Goal: Participate in discussion

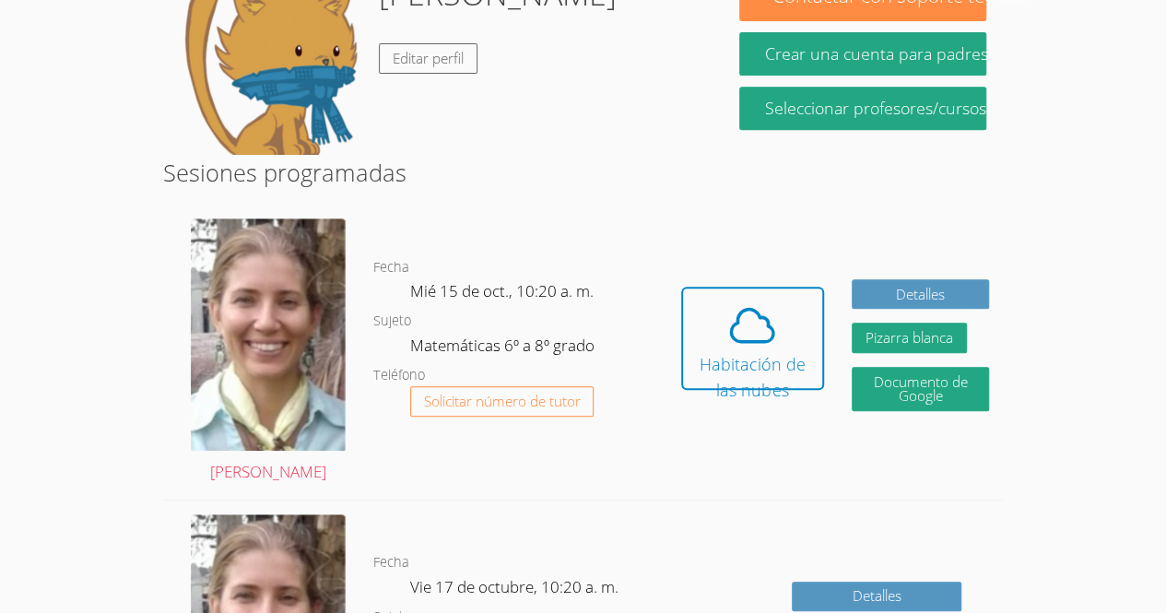
scroll to position [356, 0]
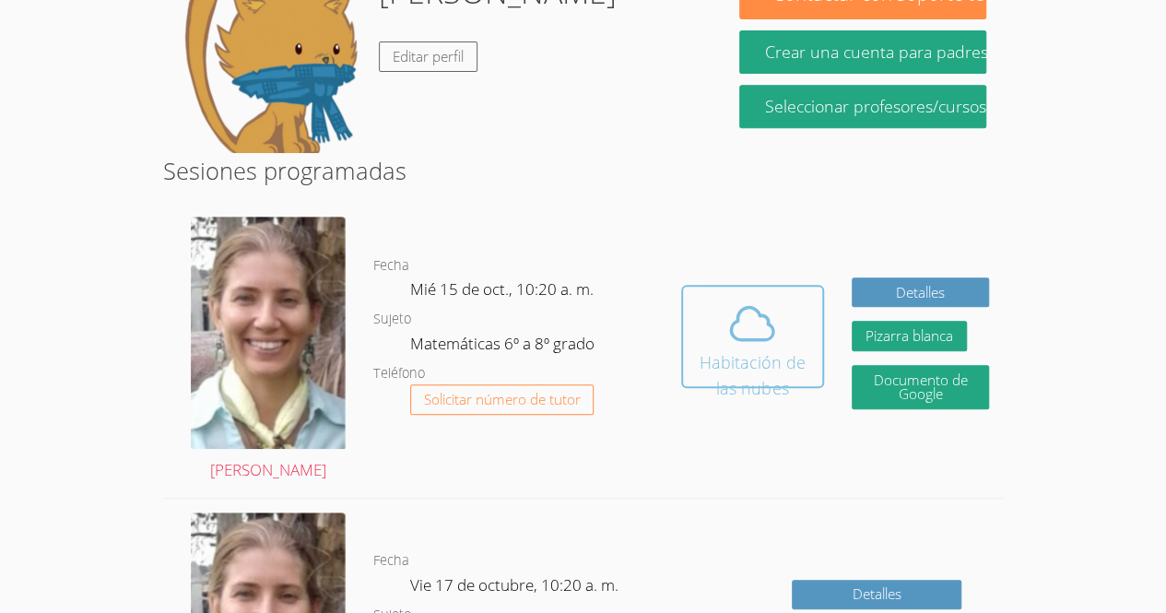
click at [772, 349] on font "Habitación de las nubes" at bounding box center [752, 375] width 117 height 52
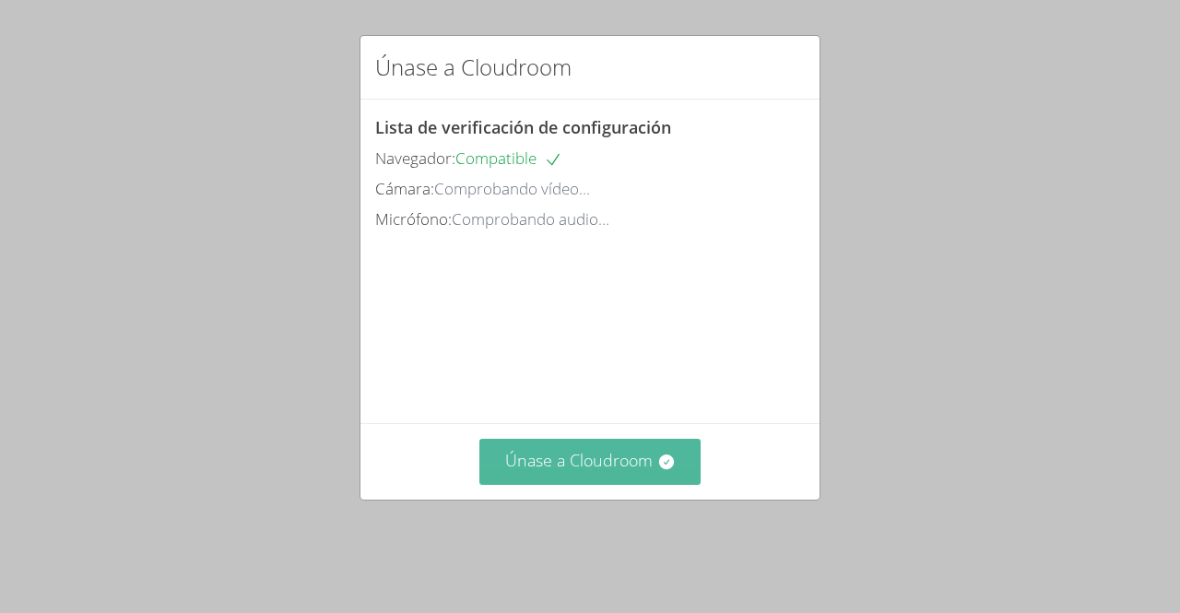
click at [503, 484] on button "Únase a Cloudroom" at bounding box center [590, 461] width 222 height 45
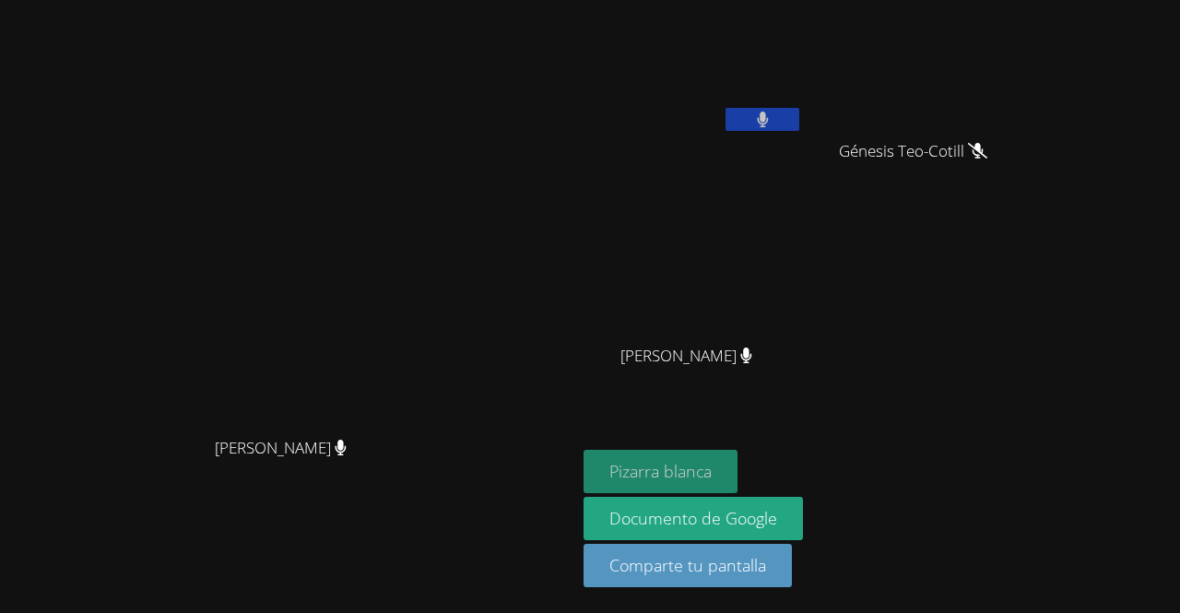
click at [712, 469] on font "Pizarra blanca" at bounding box center [660, 471] width 102 height 22
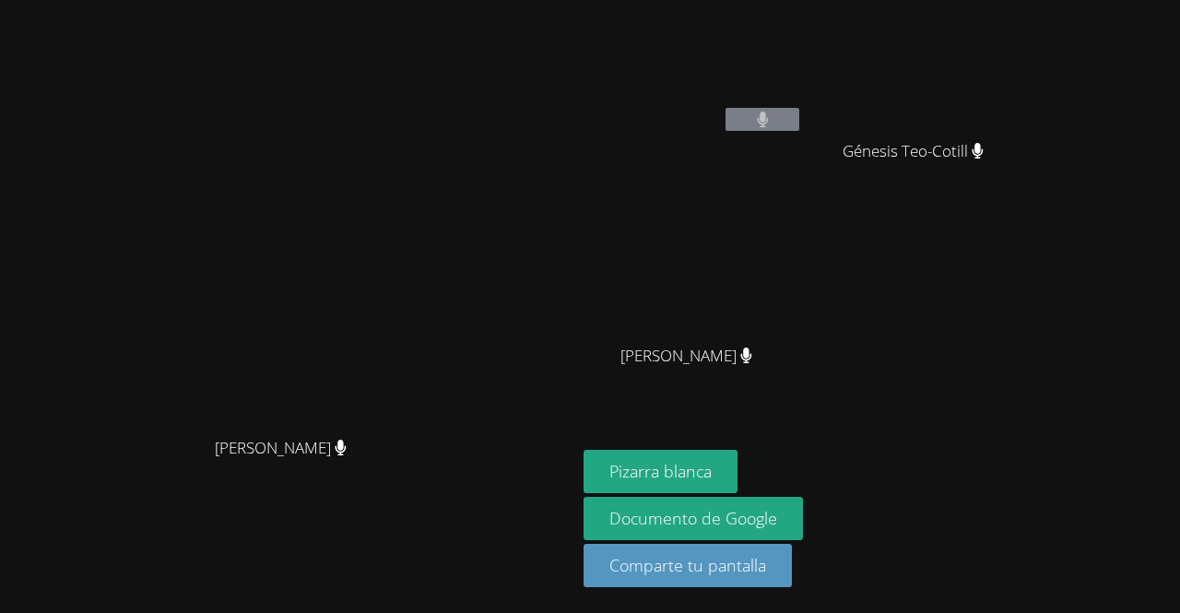
click at [799, 121] on button at bounding box center [763, 119] width 74 height 23
click at [799, 115] on button at bounding box center [763, 119] width 74 height 23
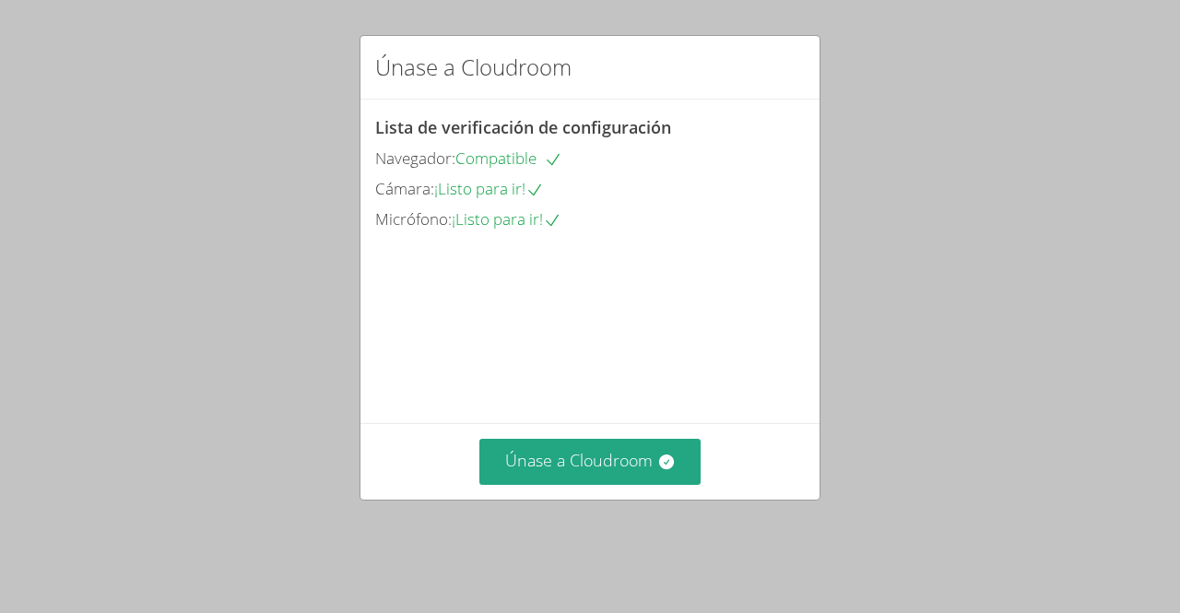
click at [572, 460] on div "Únase a Cloudroom" at bounding box center [589, 461] width 459 height 76
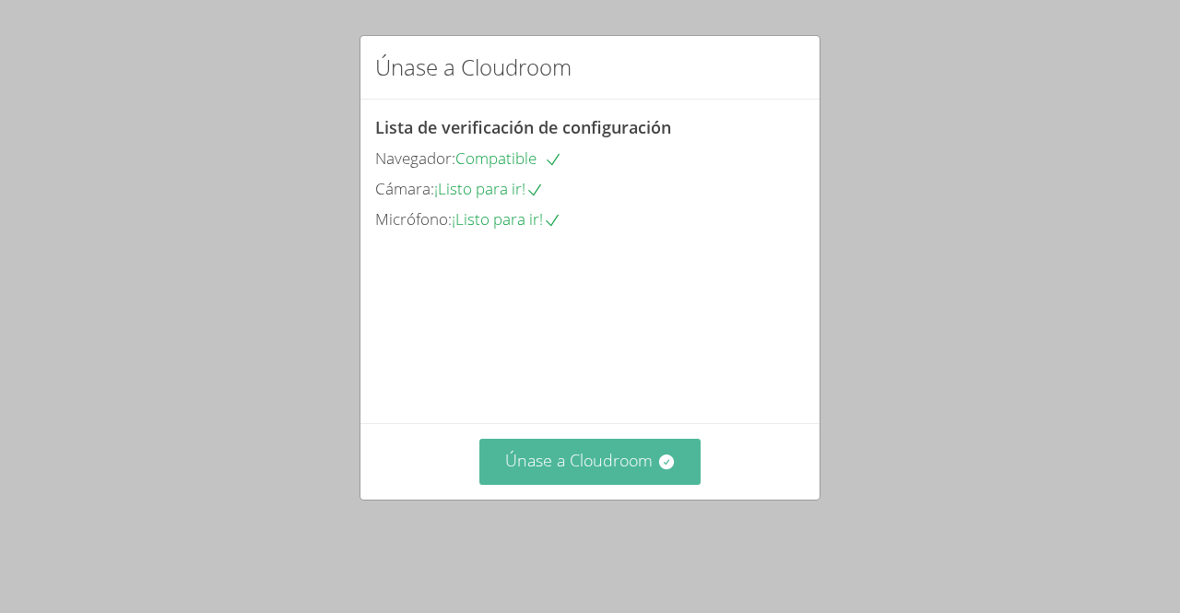
click at [666, 471] on icon at bounding box center [666, 462] width 18 height 18
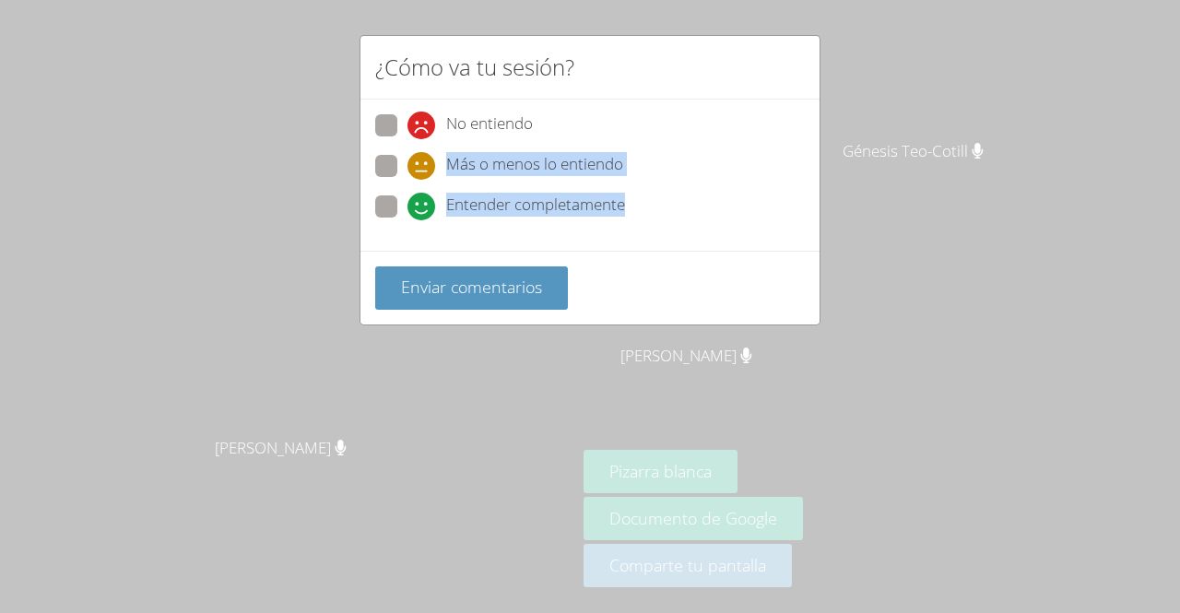
drag, startPoint x: 387, startPoint y: 195, endPoint x: 361, endPoint y: 173, distance: 34.0
click at [361, 173] on div "No entiendo Más o menos lo entiendo Entender completamente" at bounding box center [589, 175] width 459 height 151
click at [407, 180] on span at bounding box center [407, 180] width 0 height 0
click at [407, 168] on input "Más o menos lo entiendo" at bounding box center [415, 163] width 16 height 16
radio input "true"
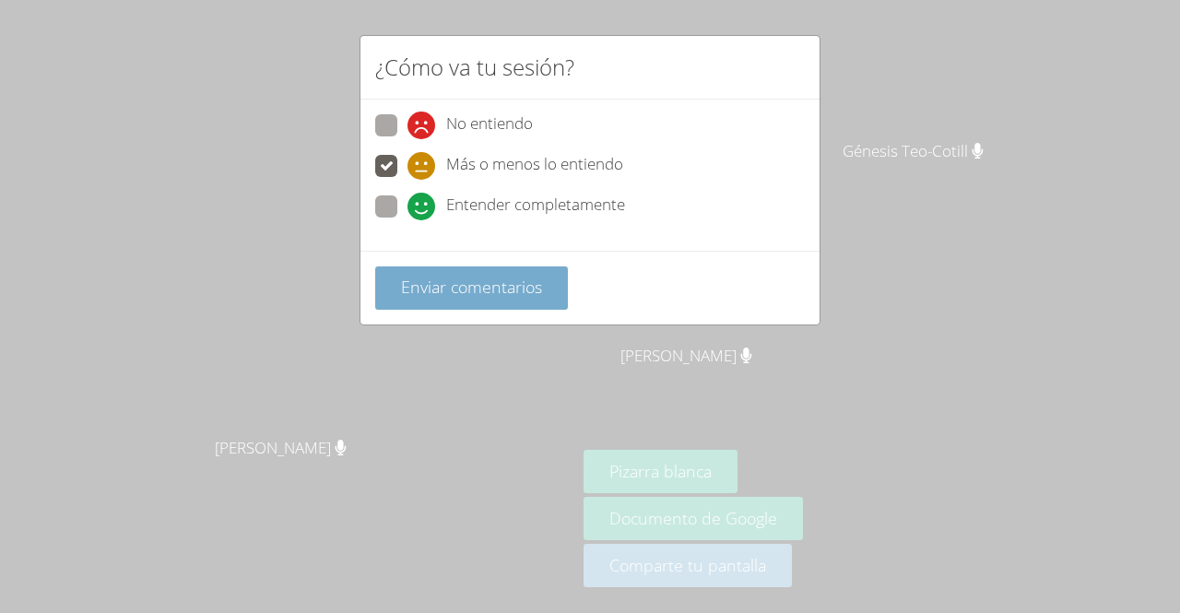
click at [434, 289] on font "Enviar comentarios" at bounding box center [471, 287] width 141 height 22
